Goal: Communication & Community: Answer question/provide support

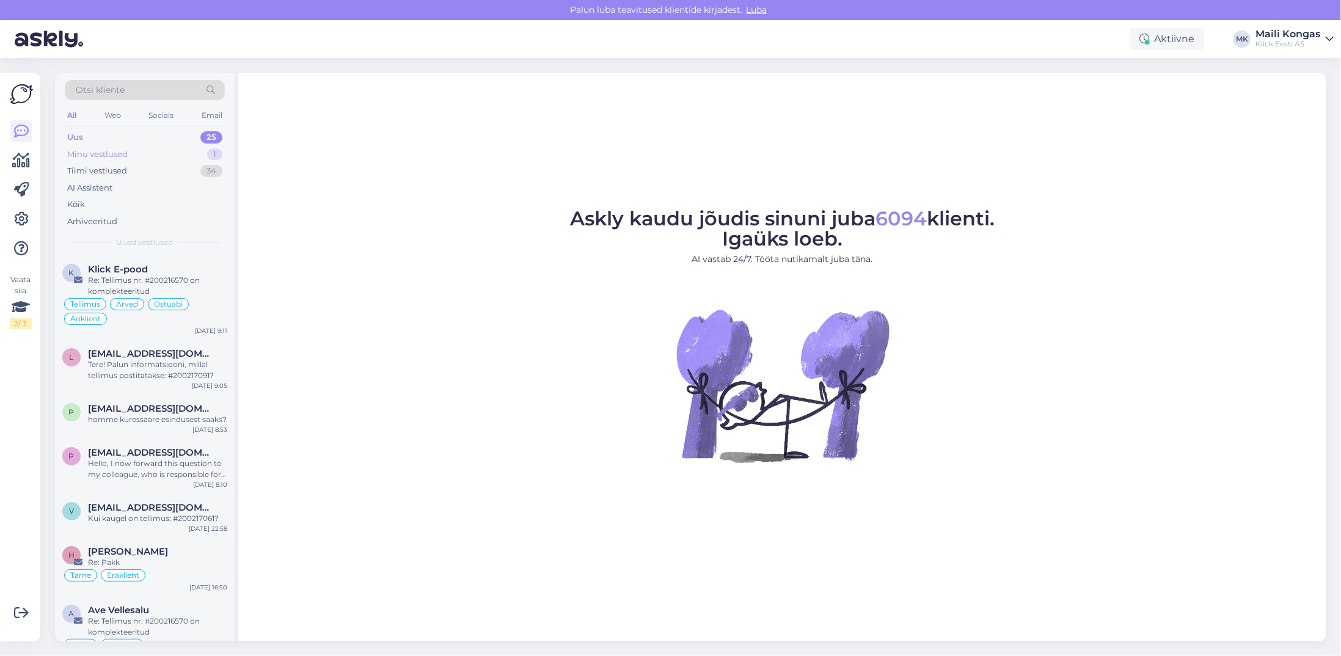
click at [103, 148] on div "Minu vestlused" at bounding box center [97, 154] width 60 height 12
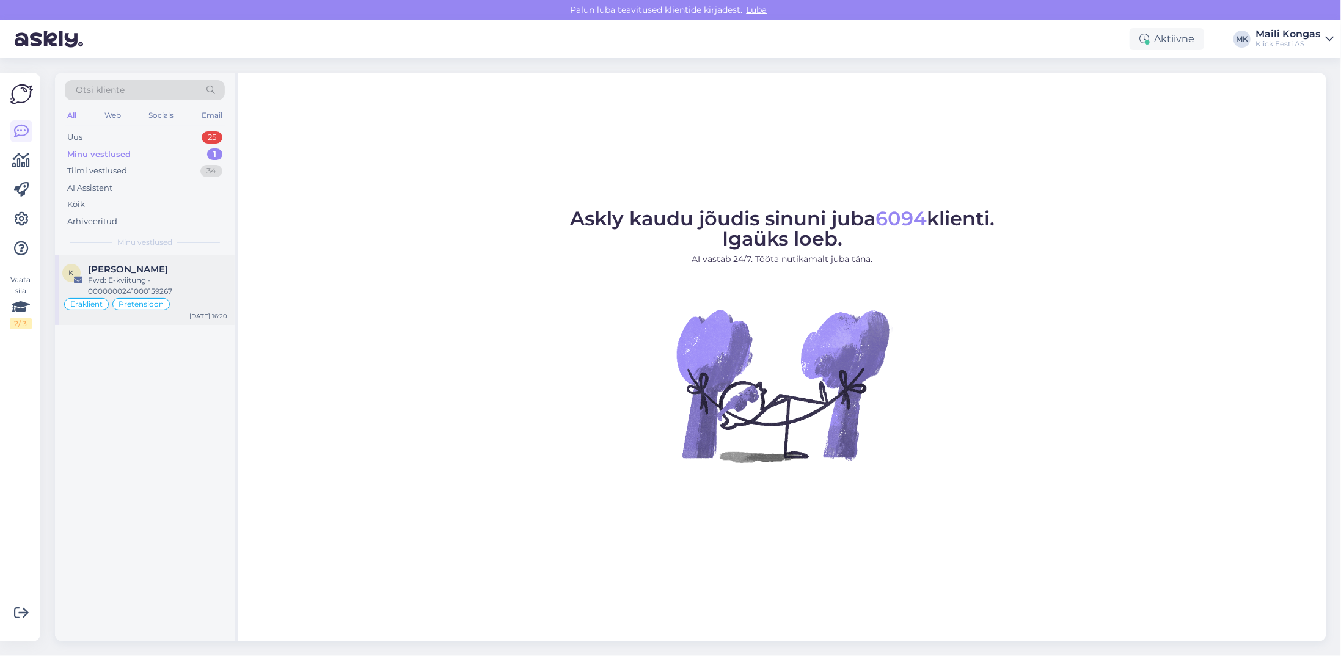
click at [159, 280] on div "Fwd: E-kviitung - 0000000241000159267" at bounding box center [157, 286] width 139 height 22
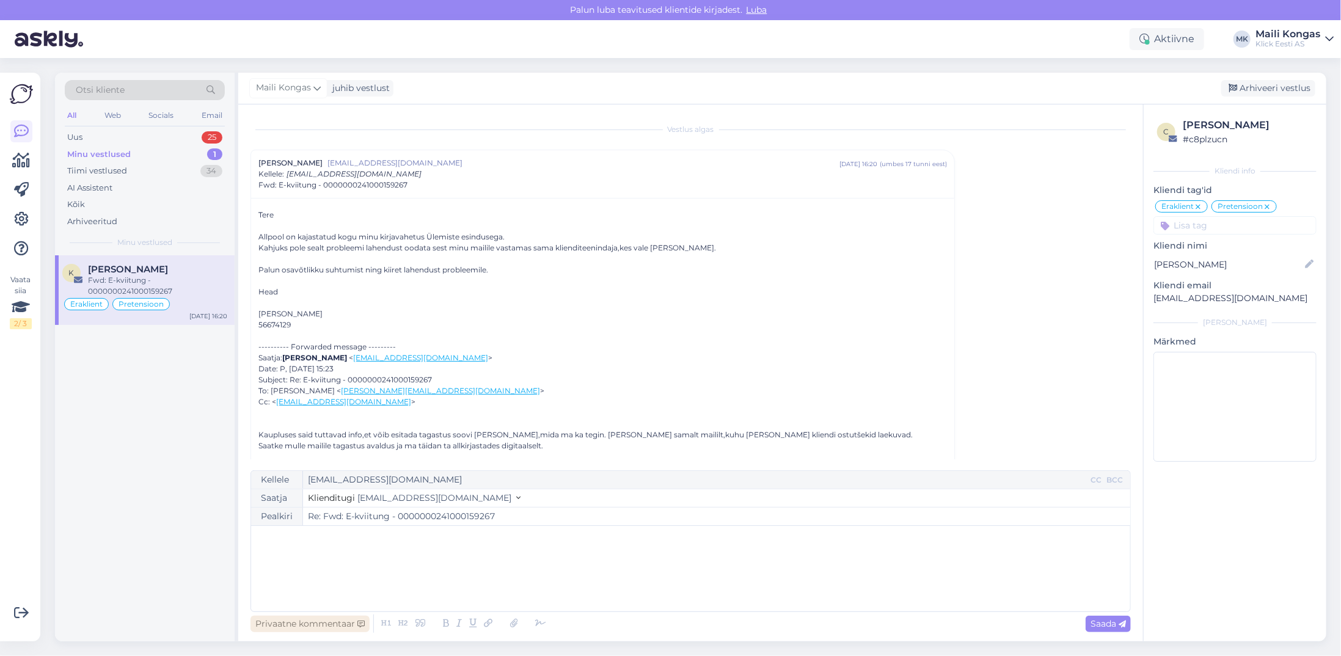
click at [313, 631] on div "Privaatne kommentaar" at bounding box center [310, 624] width 119 height 16
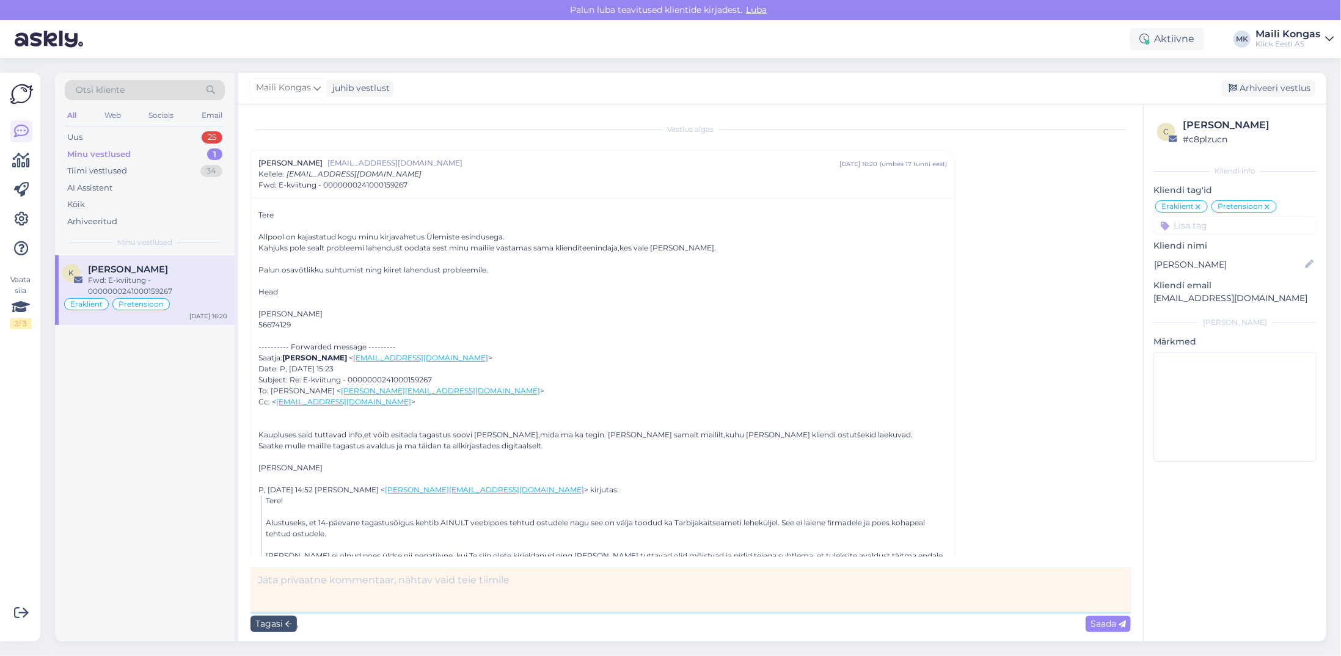
click at [361, 587] on textarea at bounding box center [691, 590] width 880 height 45
type textarea "Saatsin Ülemistele järelepärimise"
click at [1110, 620] on span "Saada" at bounding box center [1108, 623] width 35 height 11
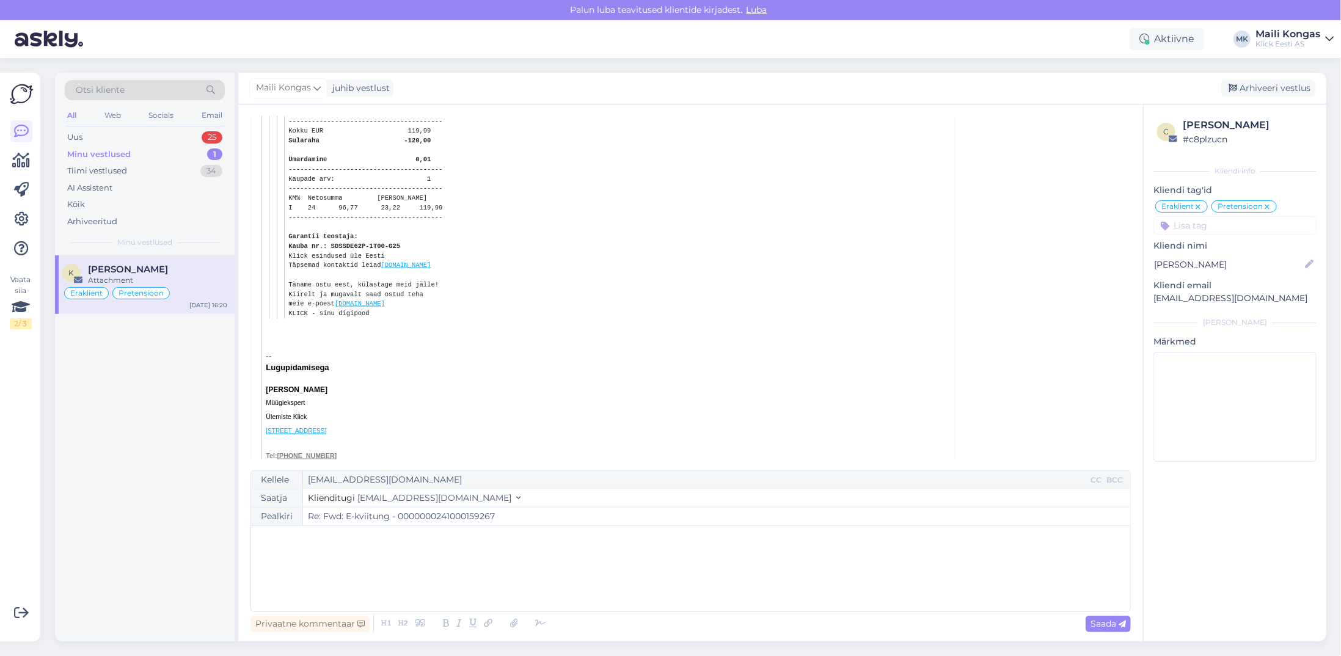
scroll to position [1250, 0]
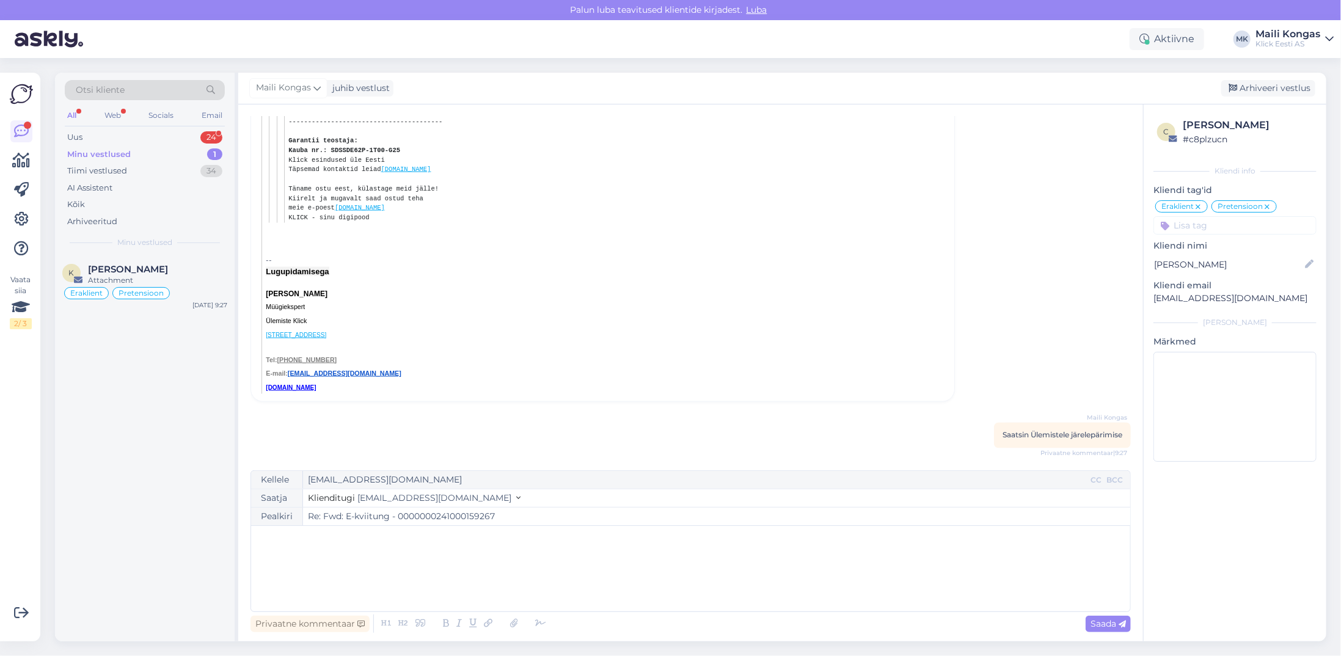
click at [133, 156] on div "Minu vestlused 1" at bounding box center [145, 154] width 160 height 17
click at [126, 174] on div "Tiimi vestlused" at bounding box center [97, 171] width 60 height 12
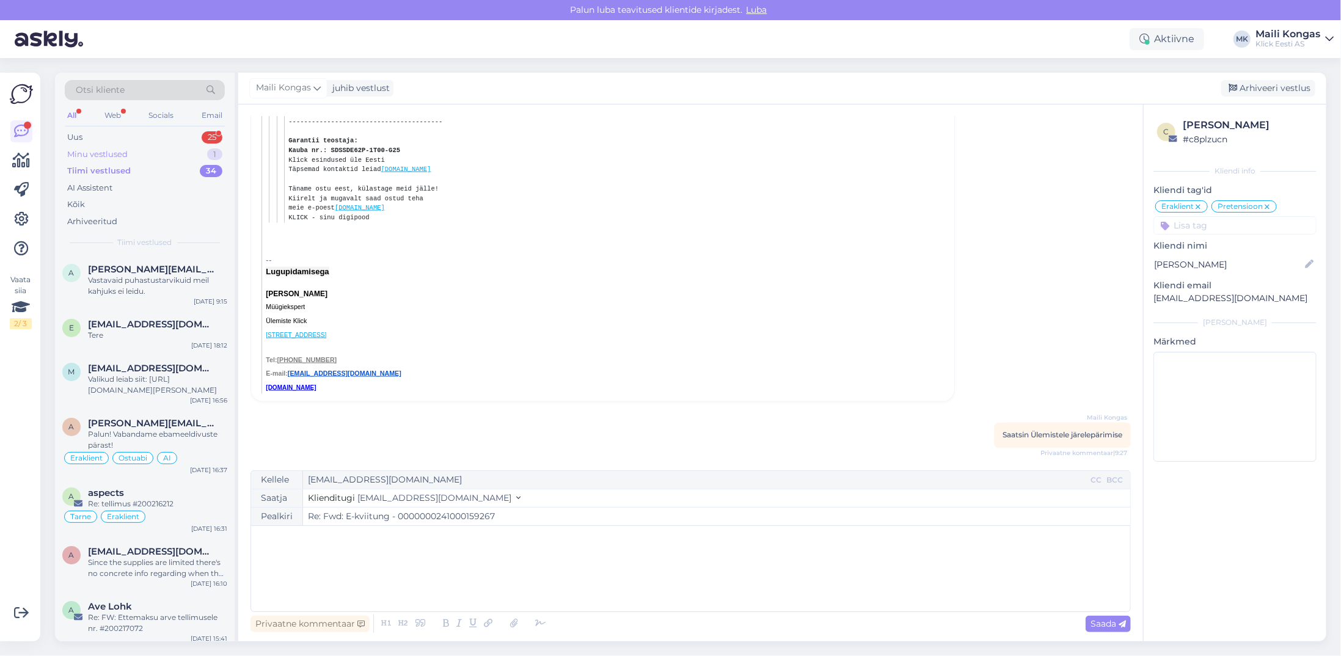
click at [89, 149] on div "Minu vestlused" at bounding box center [97, 154] width 60 height 12
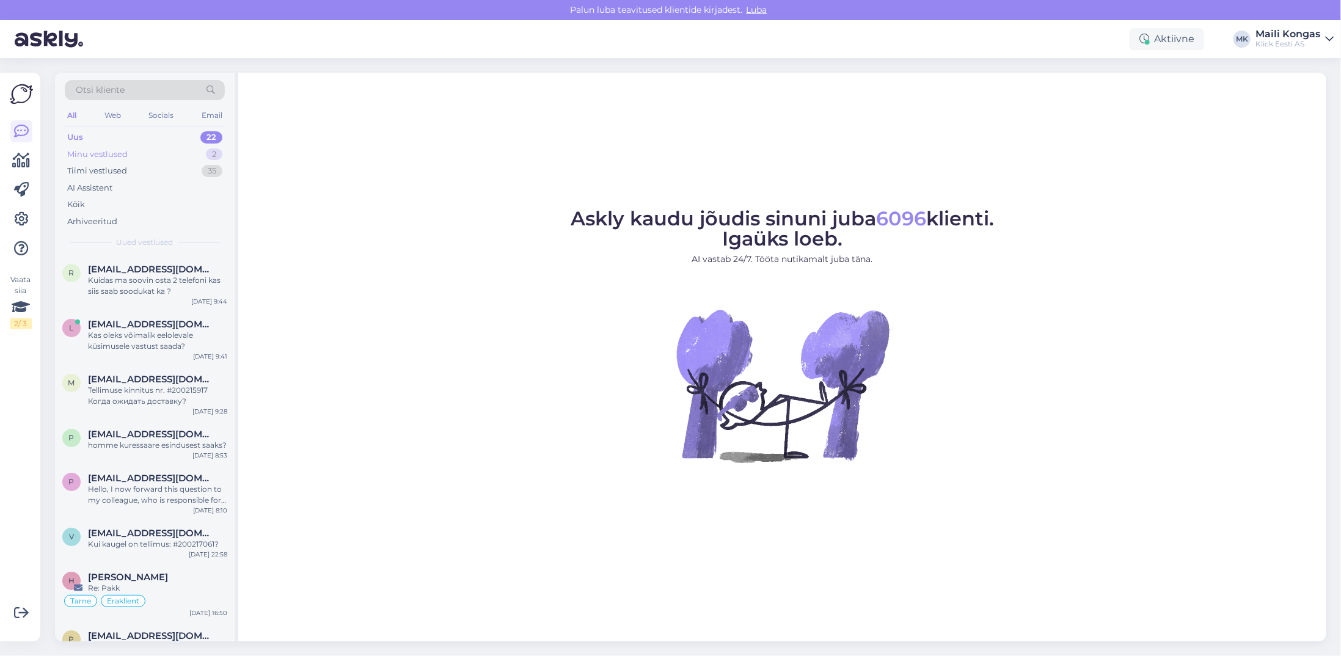
click at [111, 152] on div "Minu vestlused" at bounding box center [97, 154] width 60 height 12
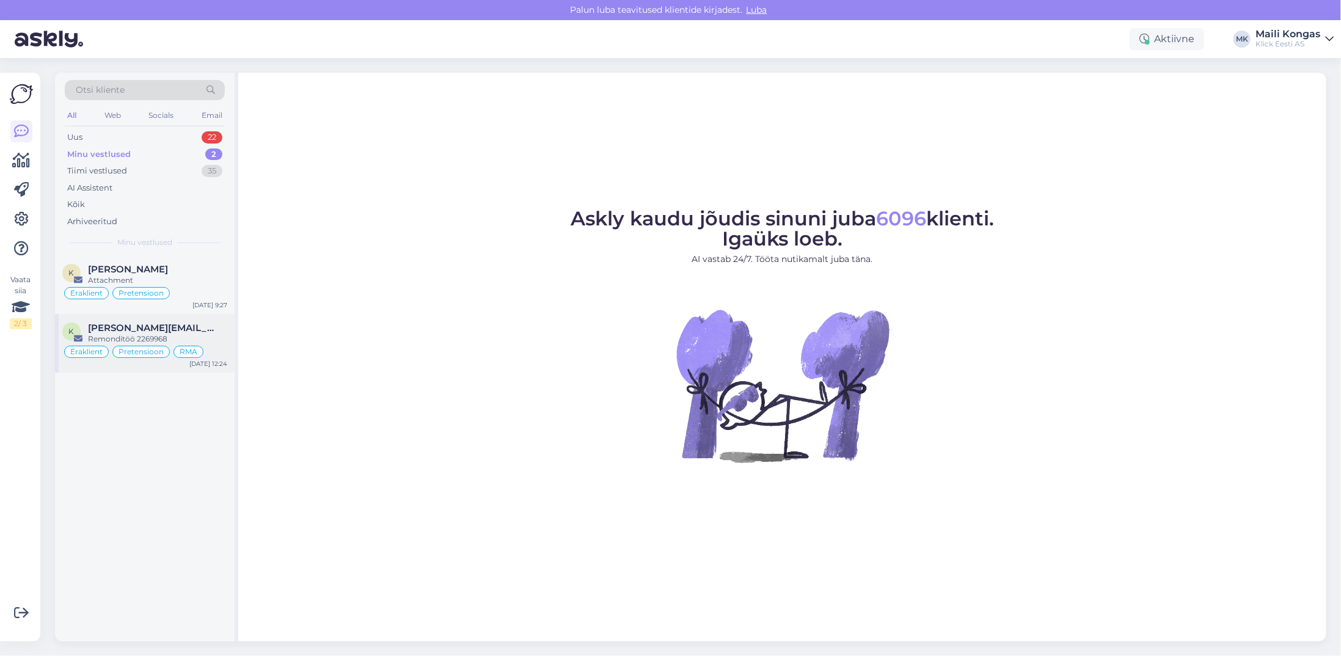
click at [145, 342] on div "Remonditöö 2269968" at bounding box center [157, 339] width 139 height 11
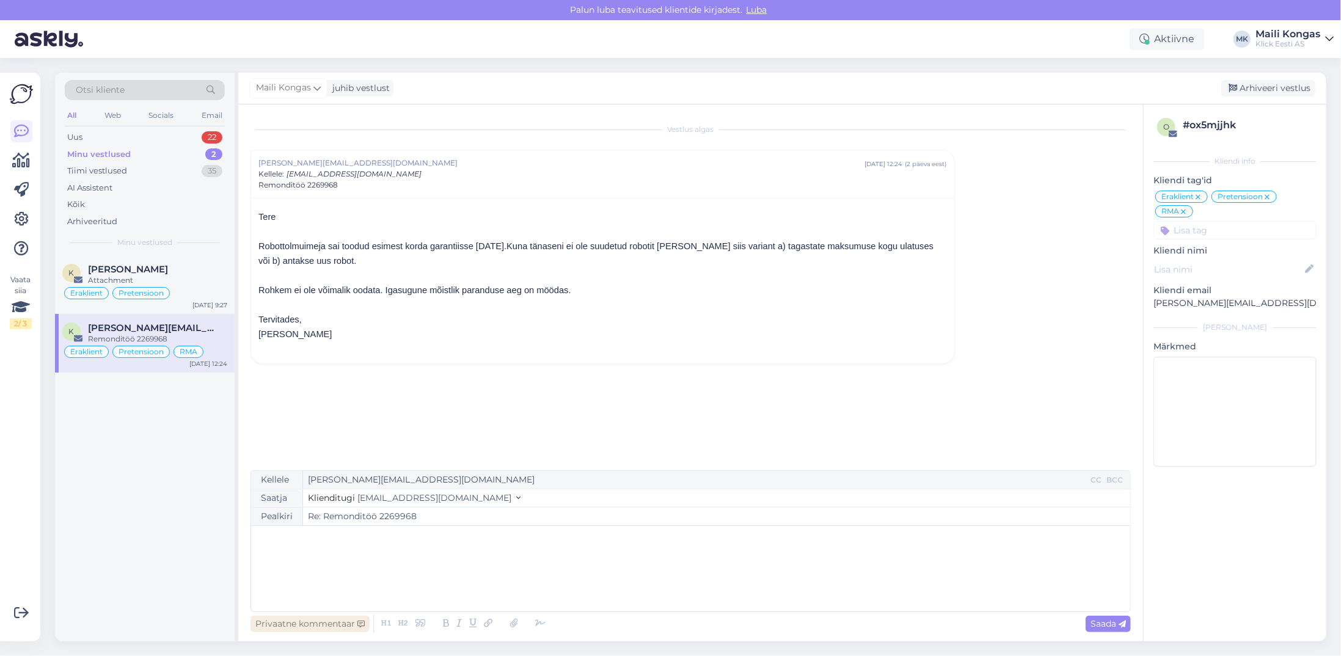
click at [298, 623] on div "Privaatne kommentaar" at bounding box center [310, 624] width 119 height 16
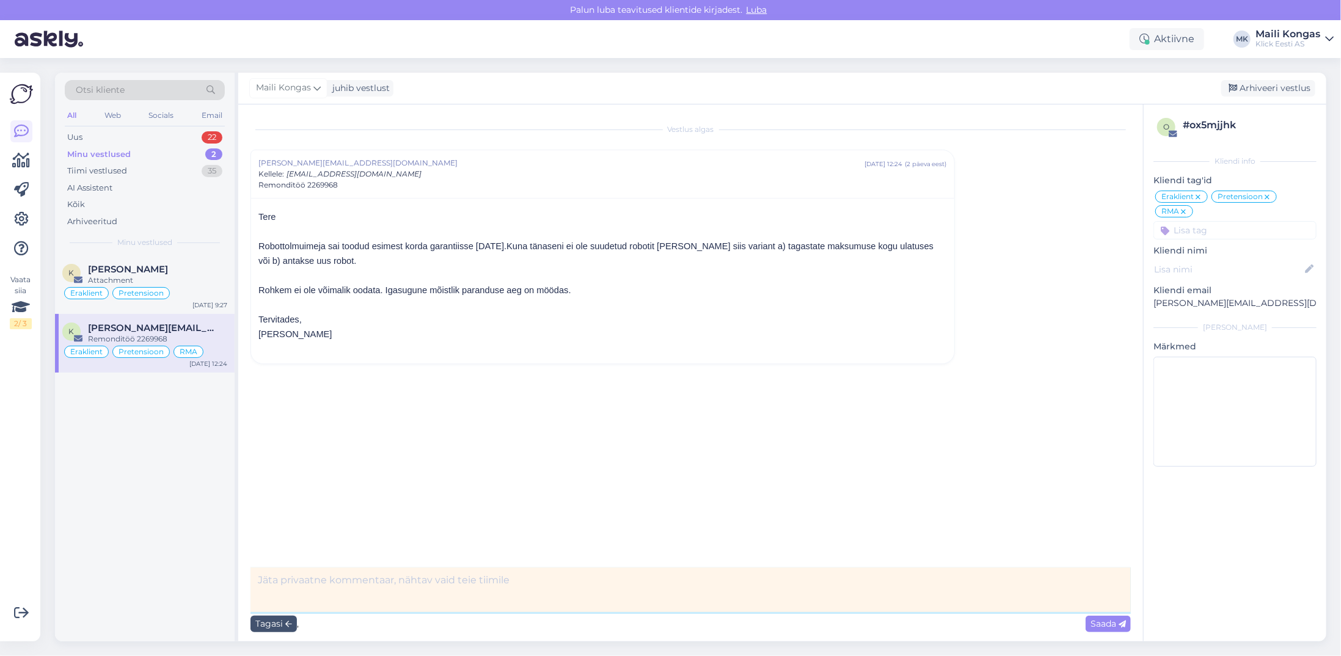
click at [439, 596] on textarea at bounding box center [691, 590] width 880 height 45
type textarea "Uurin hooldusest"
click at [1096, 621] on span "Saada" at bounding box center [1108, 623] width 35 height 11
